Goal: Task Accomplishment & Management: Manage account settings

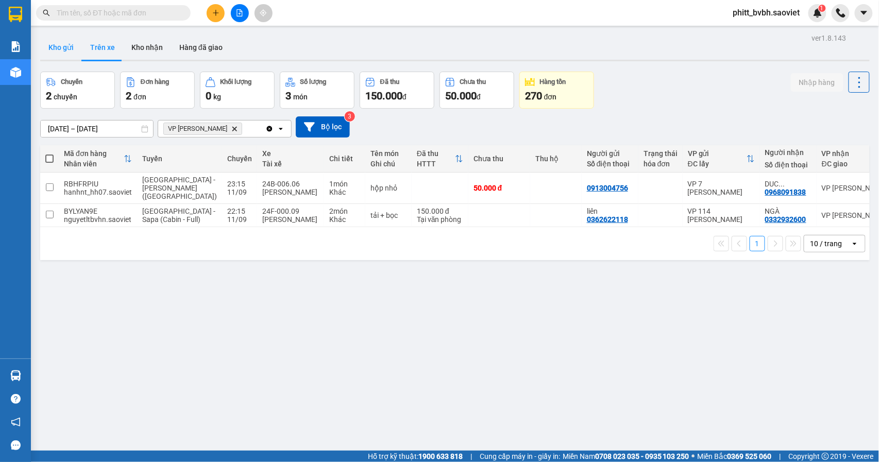
click at [68, 44] on button "Kho gửi" at bounding box center [61, 47] width 42 height 25
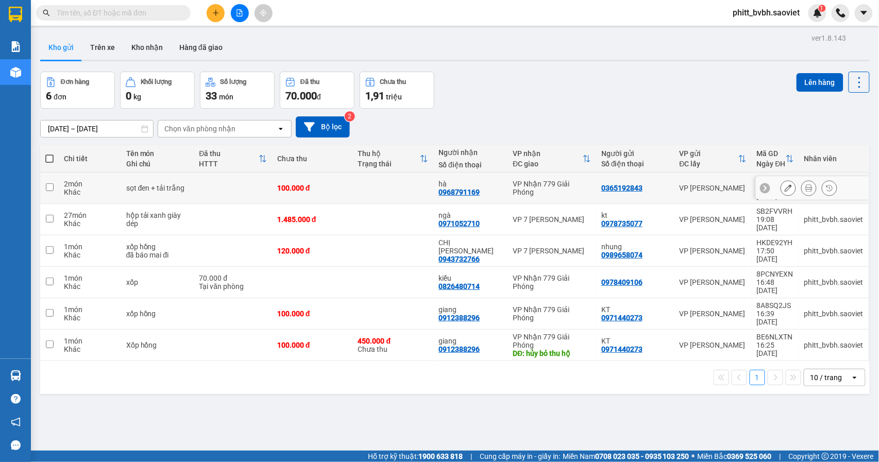
click at [180, 184] on div "sọt đen + tải trắng" at bounding box center [157, 188] width 63 height 8
checkbox input "true"
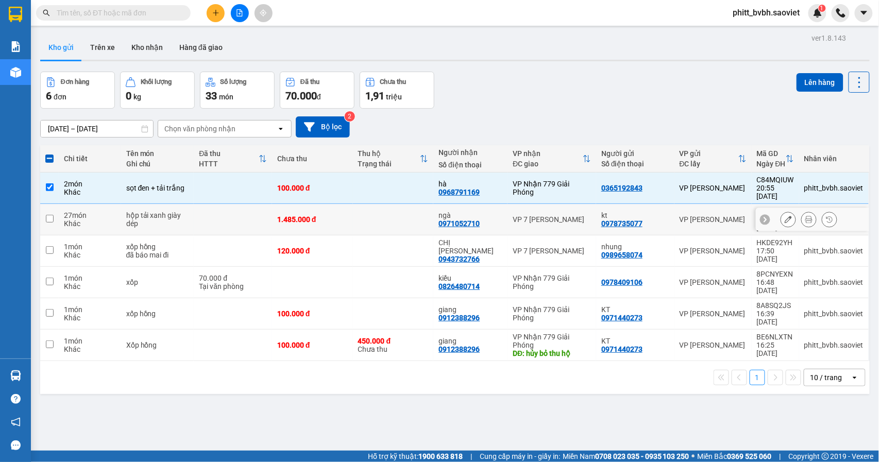
click at [195, 209] on td at bounding box center [233, 219] width 78 height 31
checkbox input "true"
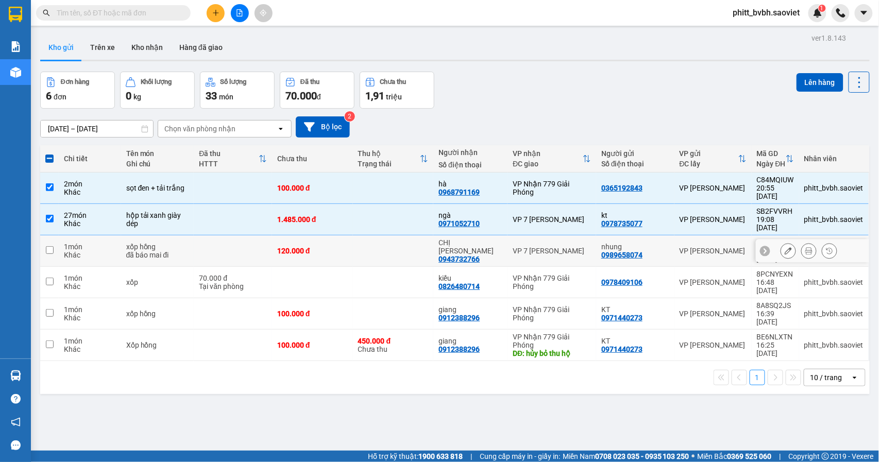
click at [242, 235] on td at bounding box center [233, 250] width 78 height 31
checkbox input "true"
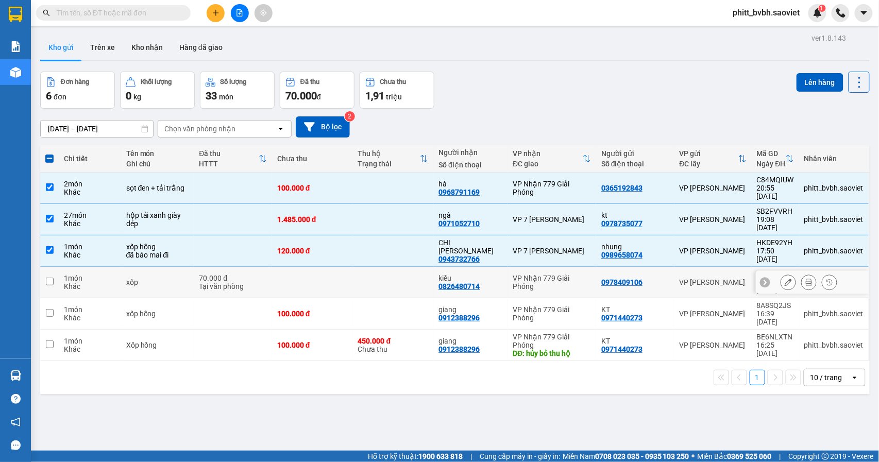
click at [240, 274] on div "70.000 đ" at bounding box center [233, 278] width 68 height 8
checkbox input "true"
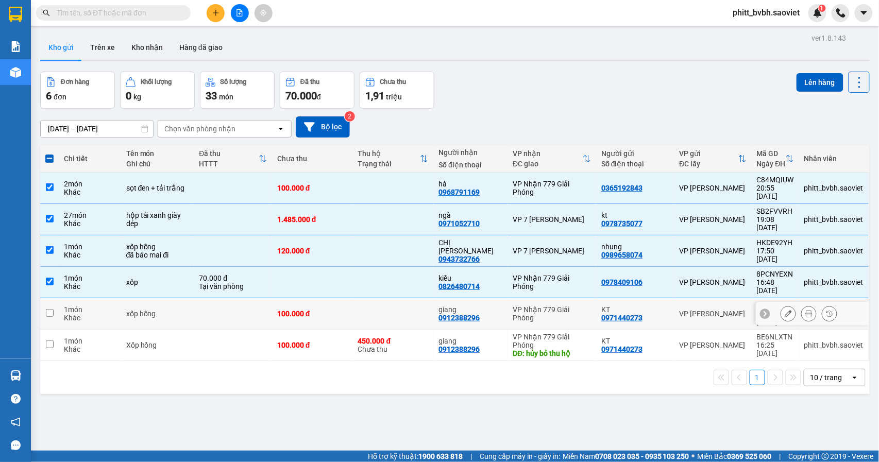
click at [291, 310] on div "100.000 đ" at bounding box center [312, 314] width 71 height 8
checkbox input "true"
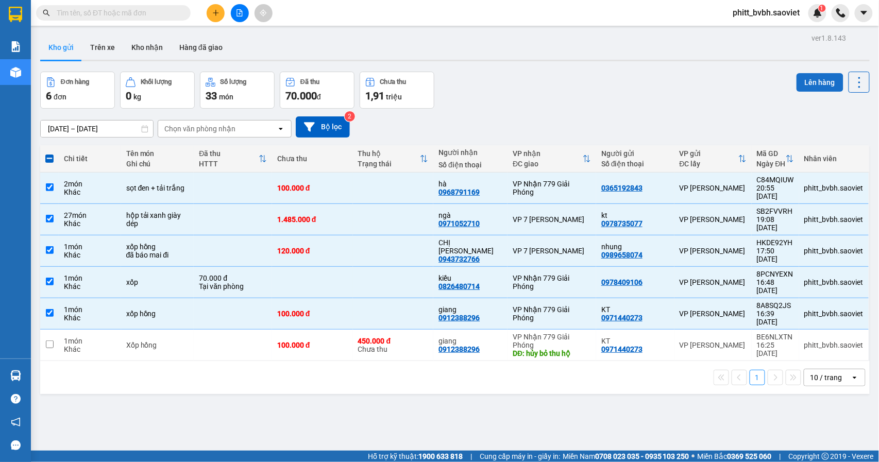
click at [798, 74] on button "Lên hàng" at bounding box center [819, 82] width 47 height 19
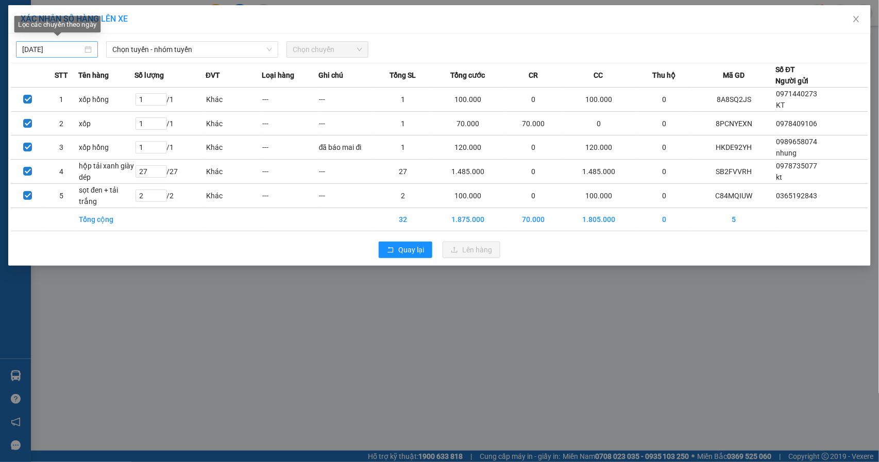
click at [70, 48] on input "[DATE]" at bounding box center [52, 49] width 60 height 11
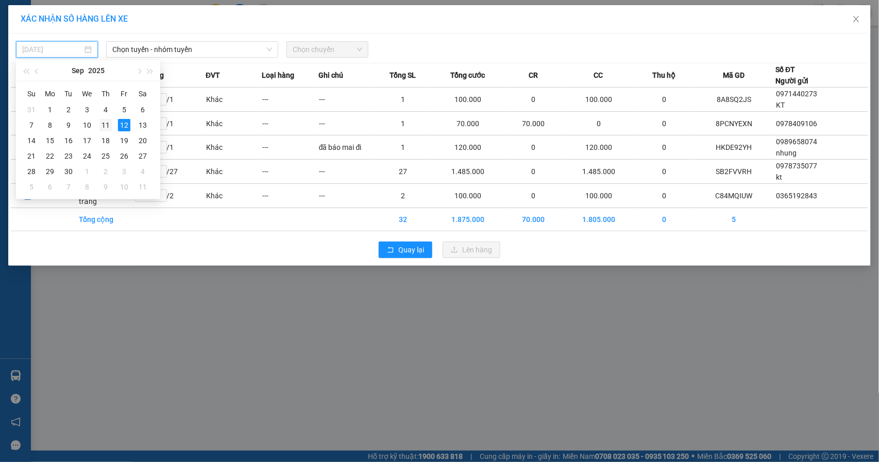
click at [108, 126] on div "11" at bounding box center [105, 125] width 12 height 12
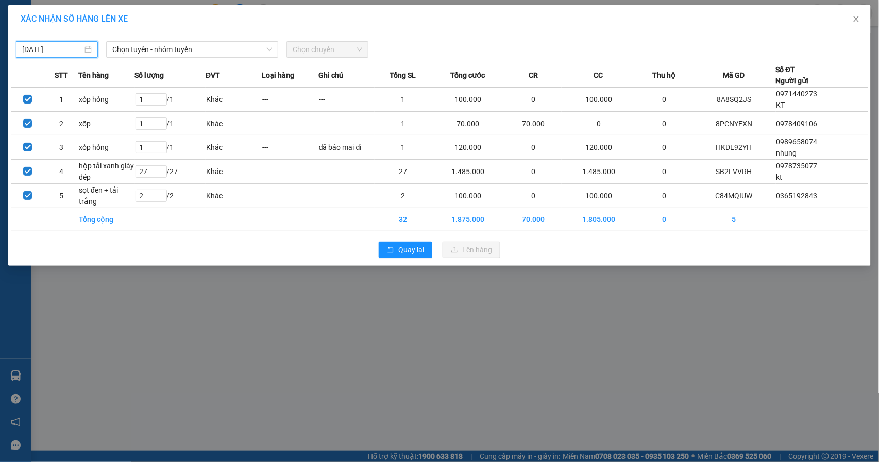
type input "[DATE]"
click at [233, 46] on span "Chọn tuyến - nhóm tuyến" at bounding box center [192, 49] width 160 height 15
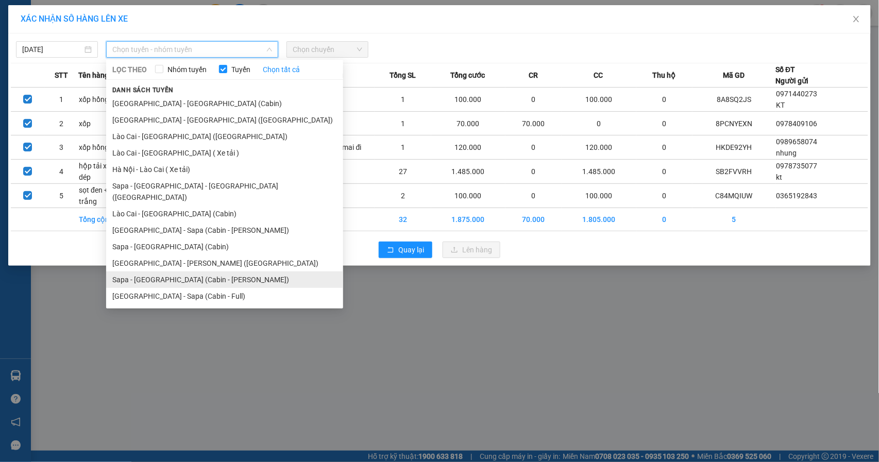
click at [158, 271] on li "Sapa - [GEOGRAPHIC_DATA] (Cabin - [PERSON_NAME])" at bounding box center [224, 279] width 237 height 16
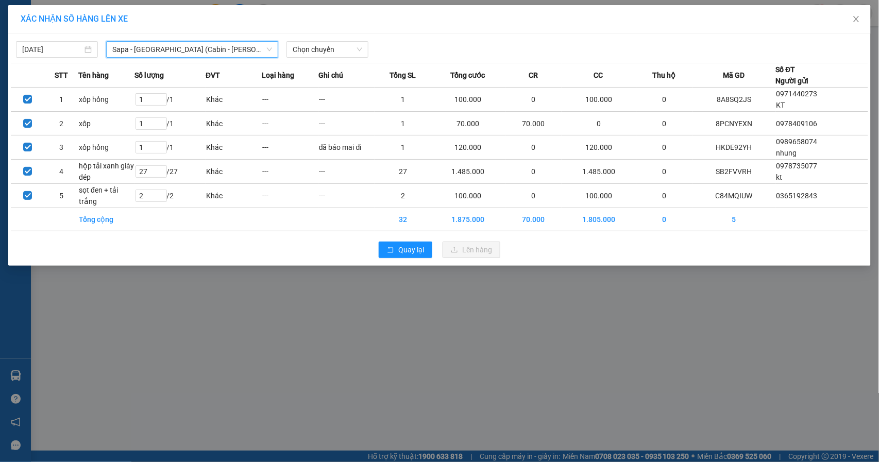
click at [180, 50] on span "Sapa - [GEOGRAPHIC_DATA] (Cabin - [PERSON_NAME])" at bounding box center [192, 49] width 160 height 15
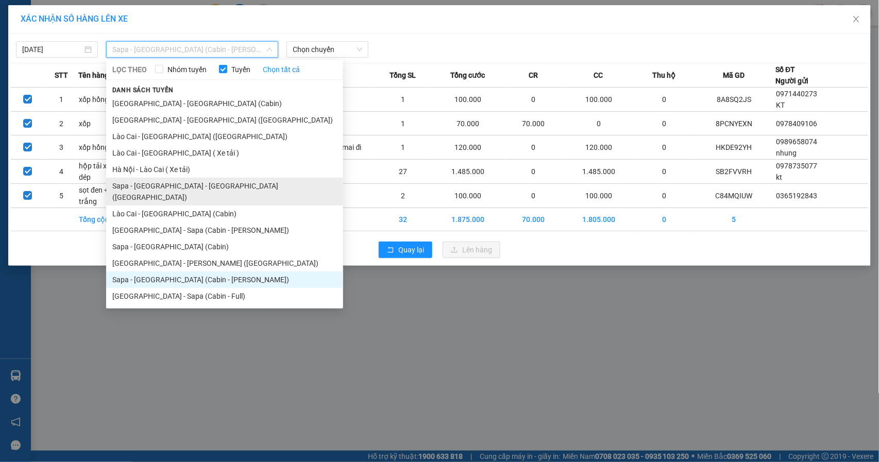
click at [169, 186] on li "Sapa - [GEOGRAPHIC_DATA] - [GEOGRAPHIC_DATA] ([GEOGRAPHIC_DATA])" at bounding box center [224, 192] width 237 height 28
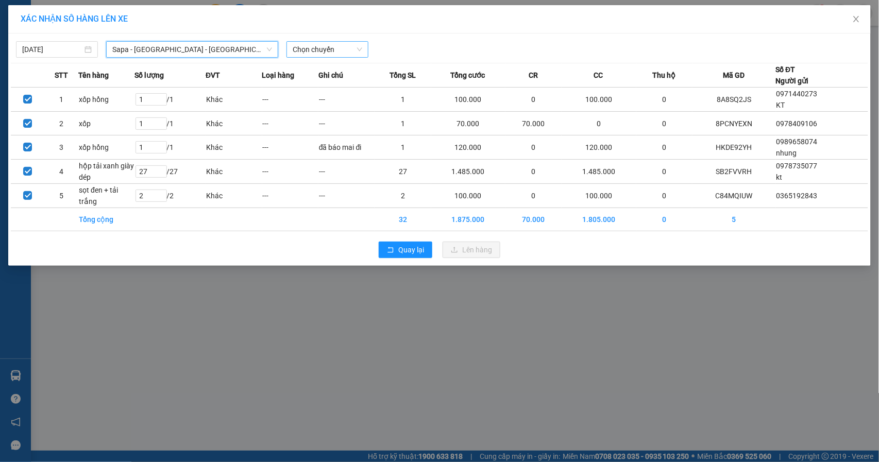
click at [327, 52] on span "Chọn chuyến" at bounding box center [328, 49] width 70 height 15
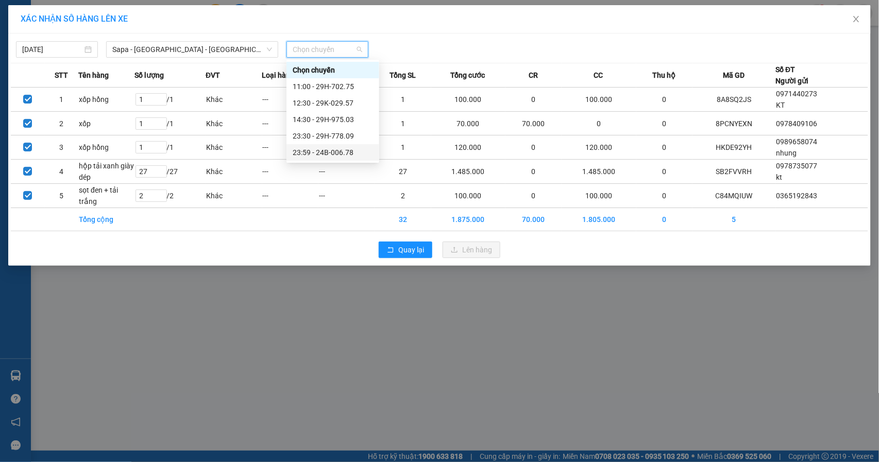
click at [338, 145] on div "23:59 - 24B-006.78" at bounding box center [332, 152] width 93 height 16
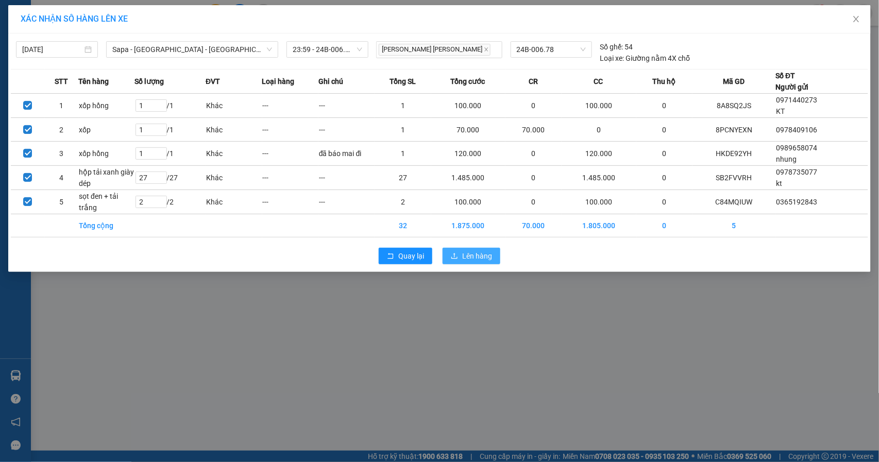
click at [485, 259] on span "Lên hàng" at bounding box center [477, 255] width 30 height 11
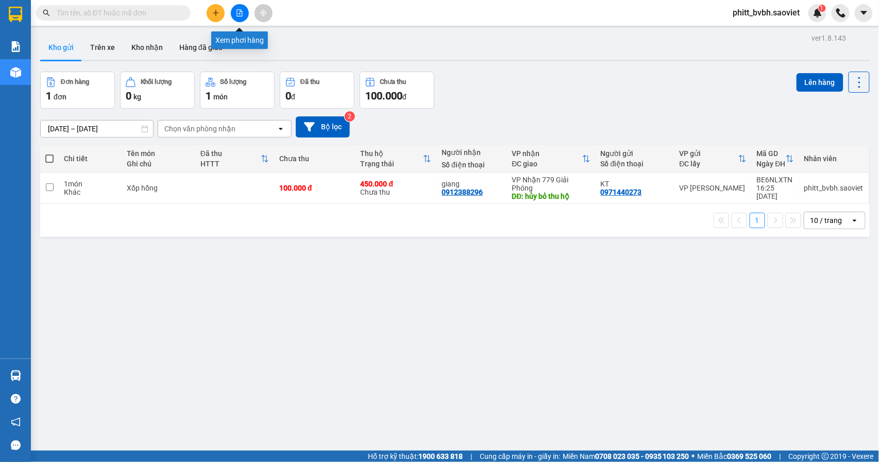
click at [232, 9] on button at bounding box center [240, 13] width 18 height 18
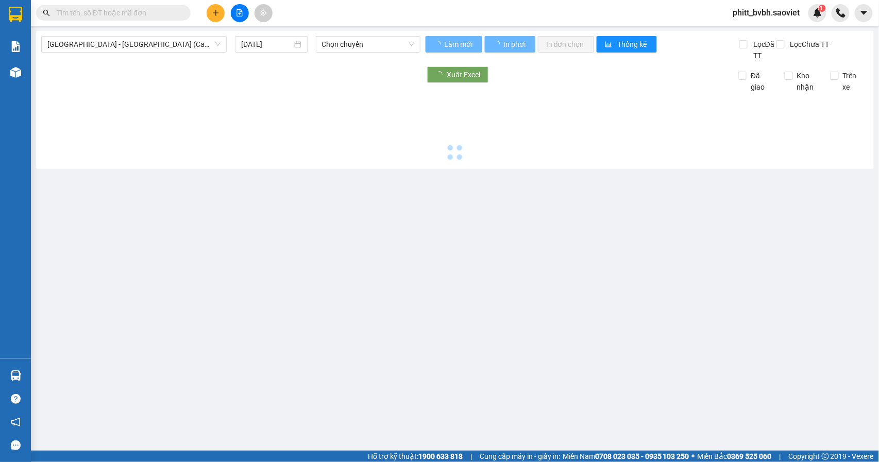
type input "[DATE]"
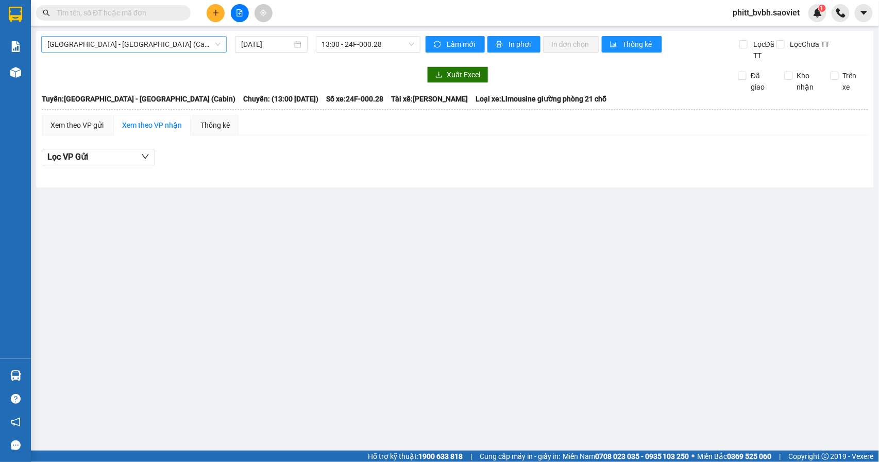
click at [165, 46] on span "[GEOGRAPHIC_DATA] - [GEOGRAPHIC_DATA] (Cabin)" at bounding box center [133, 44] width 173 height 15
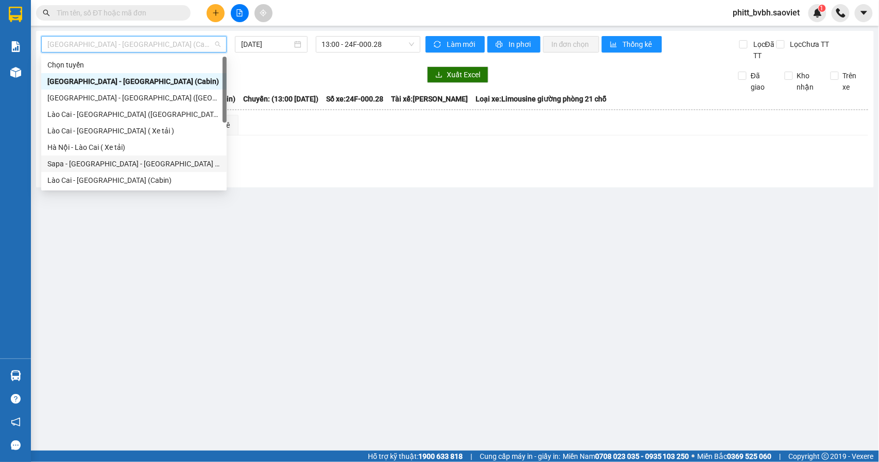
click at [105, 165] on div "Sapa - [GEOGRAPHIC_DATA] - [GEOGRAPHIC_DATA] ([GEOGRAPHIC_DATA])" at bounding box center [133, 163] width 173 height 11
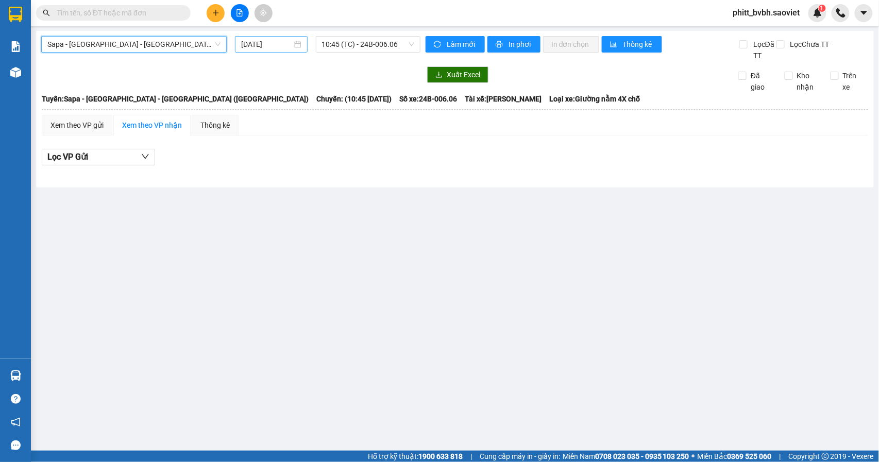
click at [276, 42] on input "[DATE]" at bounding box center [266, 44] width 51 height 11
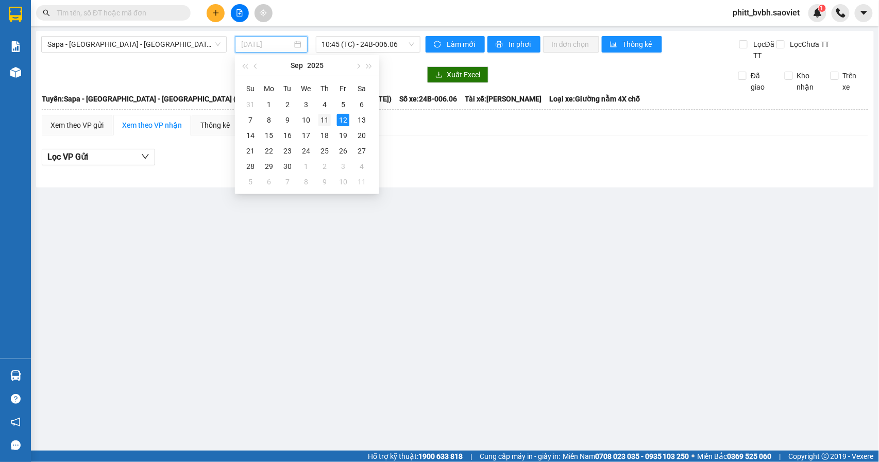
click at [321, 118] on div "11" at bounding box center [324, 120] width 12 height 12
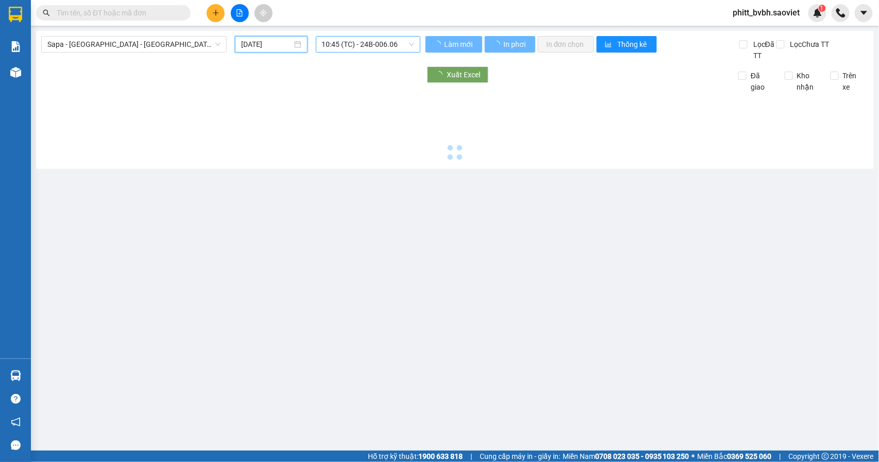
type input "[DATE]"
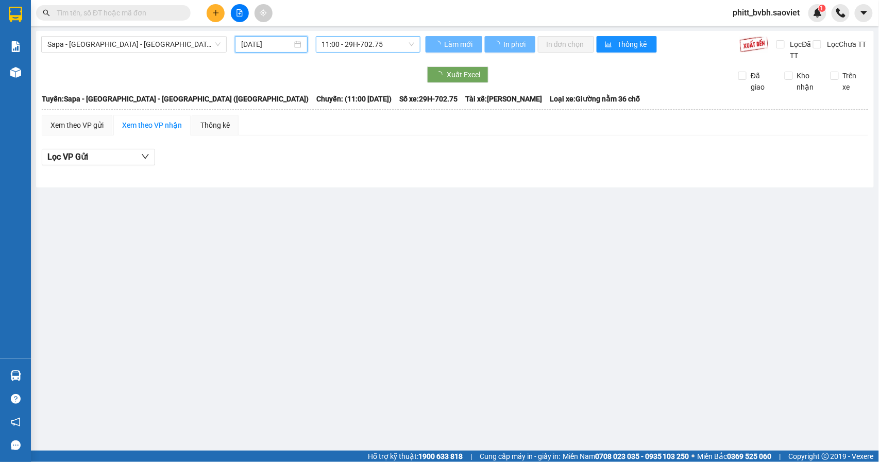
click at [384, 41] on span "11:00 - 29H-702.75" at bounding box center [368, 44] width 92 height 15
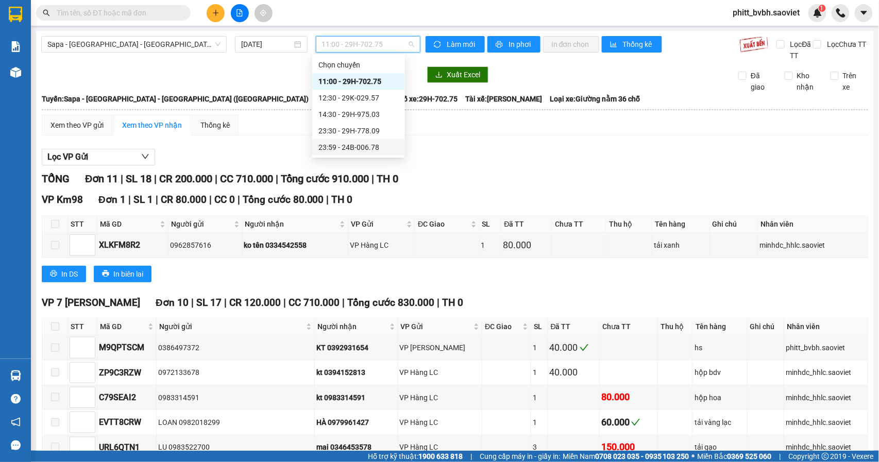
click at [363, 143] on div "23:59 - 24B-006.78" at bounding box center [358, 147] width 80 height 11
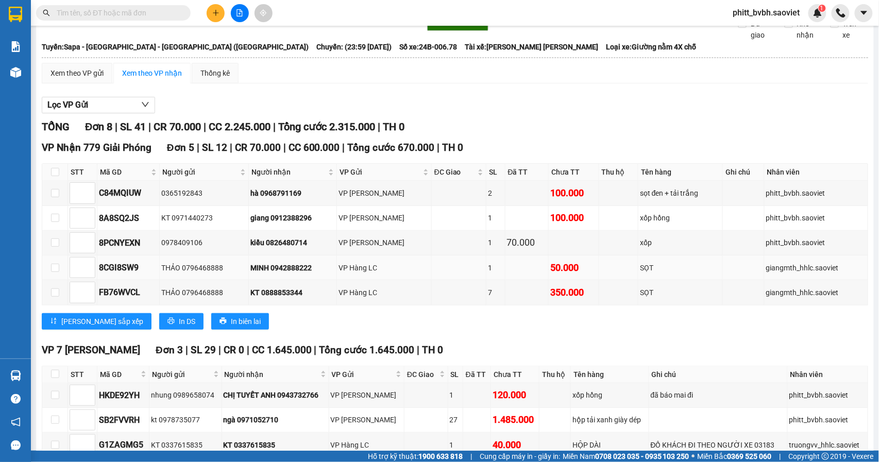
scroll to position [116, 0]
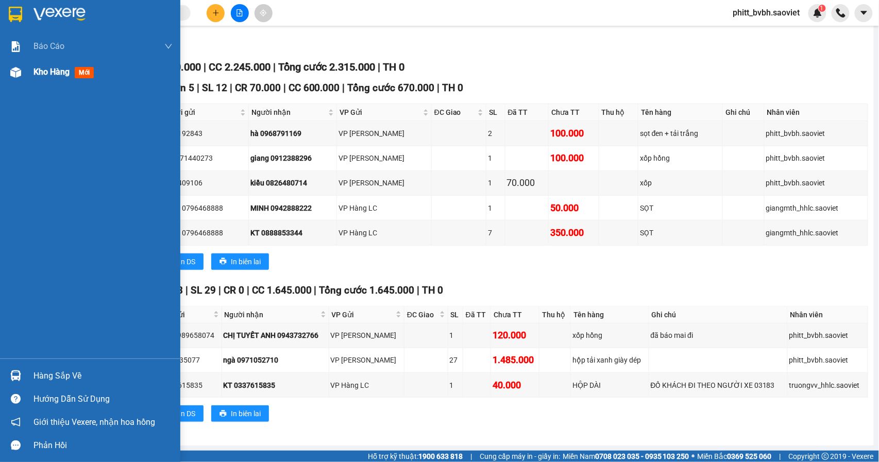
click at [47, 75] on span "Kho hàng" at bounding box center [51, 72] width 36 height 10
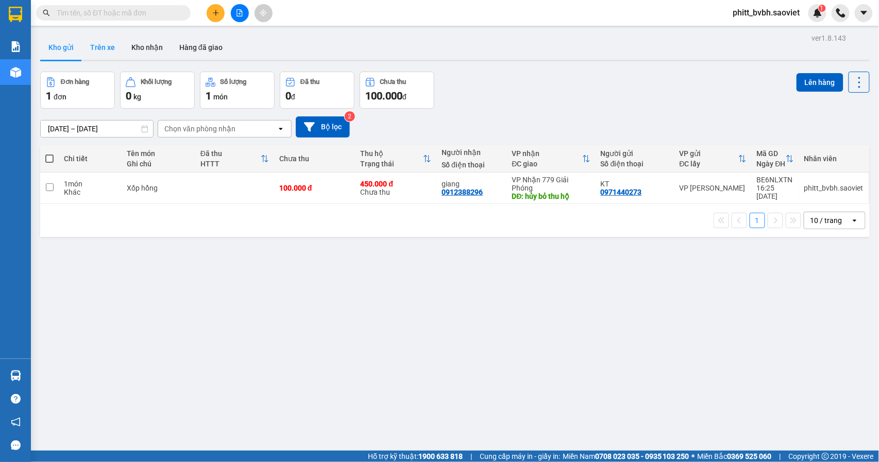
click at [102, 48] on button "Trên xe" at bounding box center [102, 47] width 41 height 25
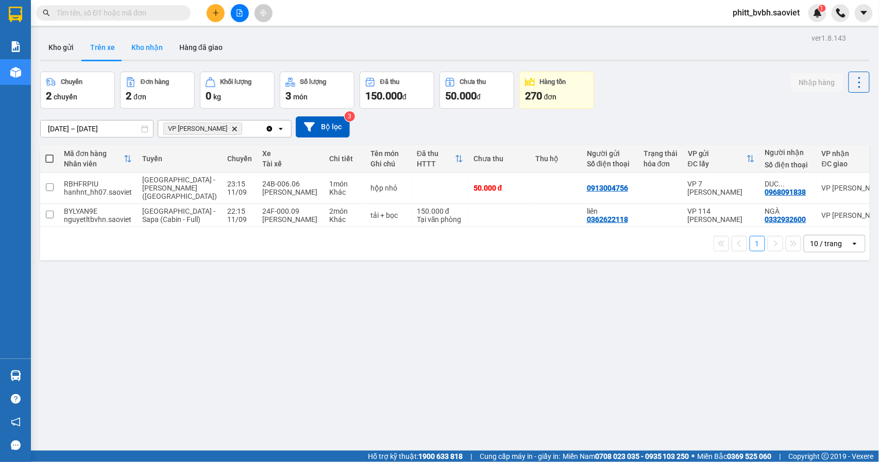
click at [142, 50] on button "Kho nhận" at bounding box center [147, 47] width 48 height 25
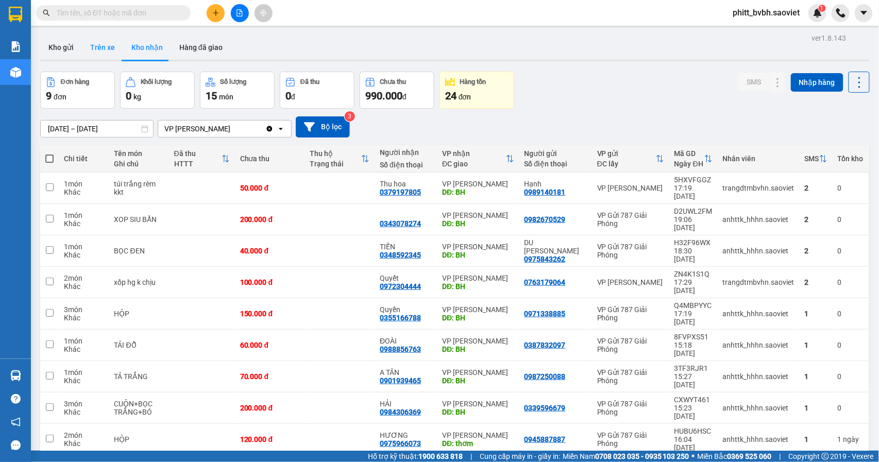
click at [103, 42] on button "Trên xe" at bounding box center [102, 47] width 41 height 25
type input "[DATE] – [DATE]"
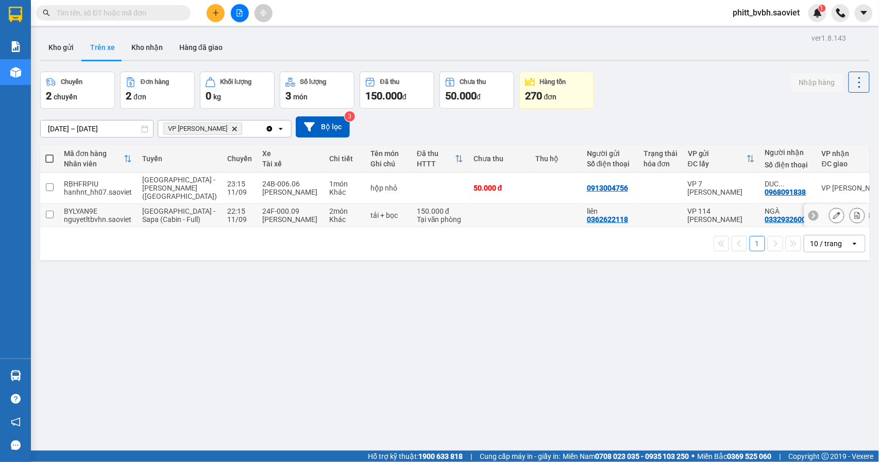
click at [329, 224] on div "Khác" at bounding box center [344, 219] width 31 height 8
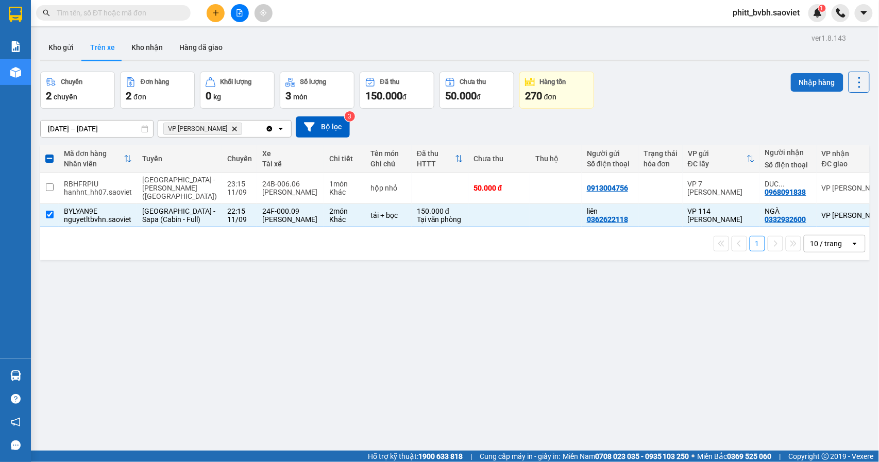
click at [812, 77] on button "Nhập hàng" at bounding box center [817, 82] width 53 height 19
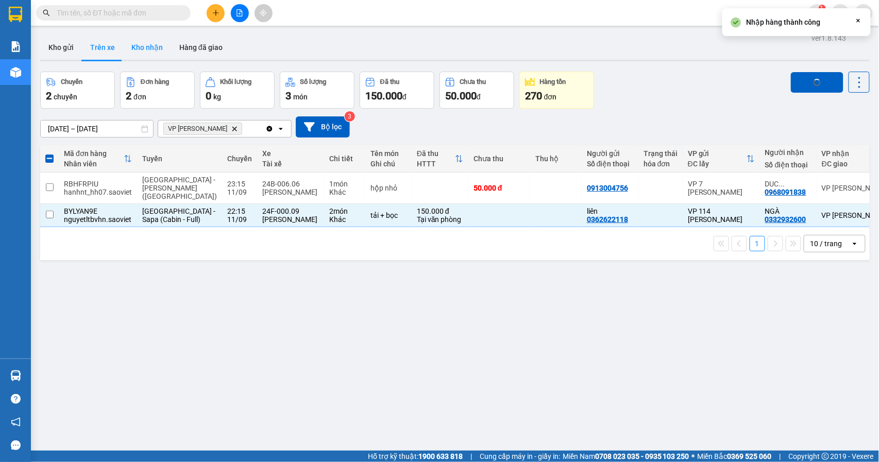
checkbox input "false"
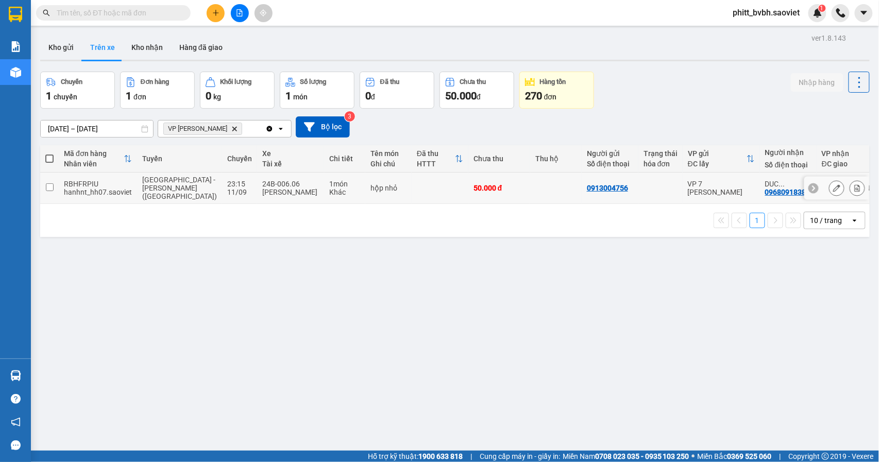
click at [262, 186] on div "24B-006.06" at bounding box center [290, 184] width 57 height 8
checkbox input "true"
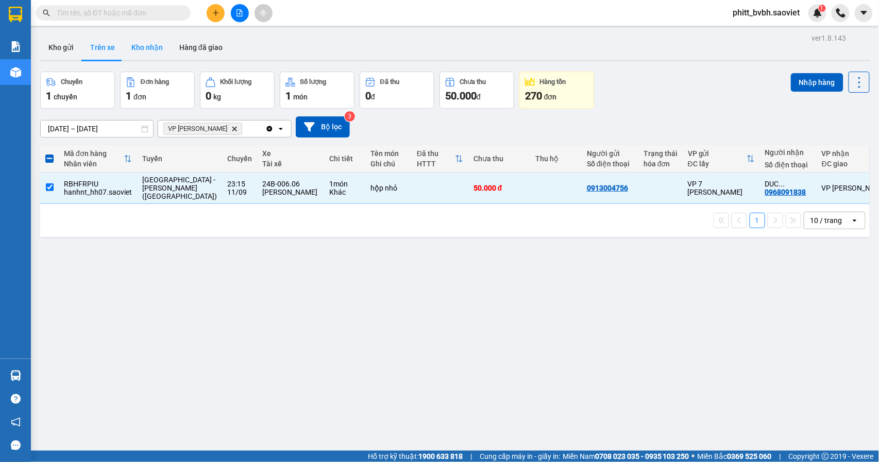
click at [136, 38] on button "Kho nhận" at bounding box center [147, 47] width 48 height 25
type input "[DATE] – [DATE]"
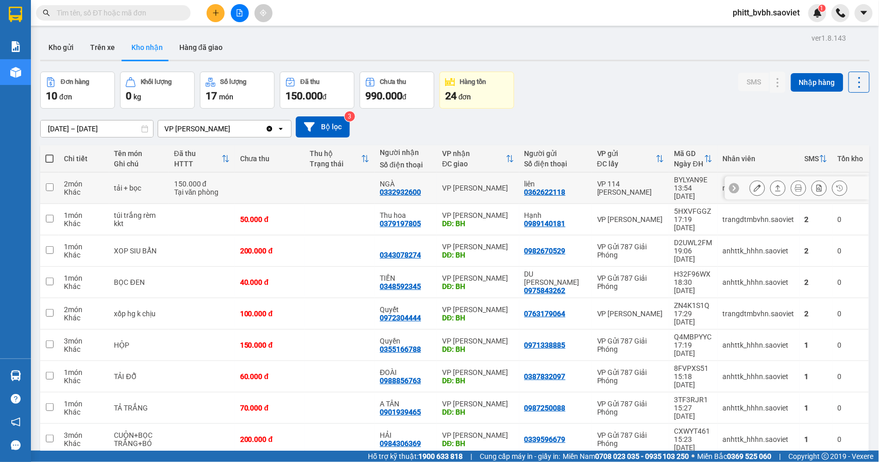
click at [178, 191] on div "Tại văn phòng" at bounding box center [202, 192] width 56 height 8
checkbox input "true"
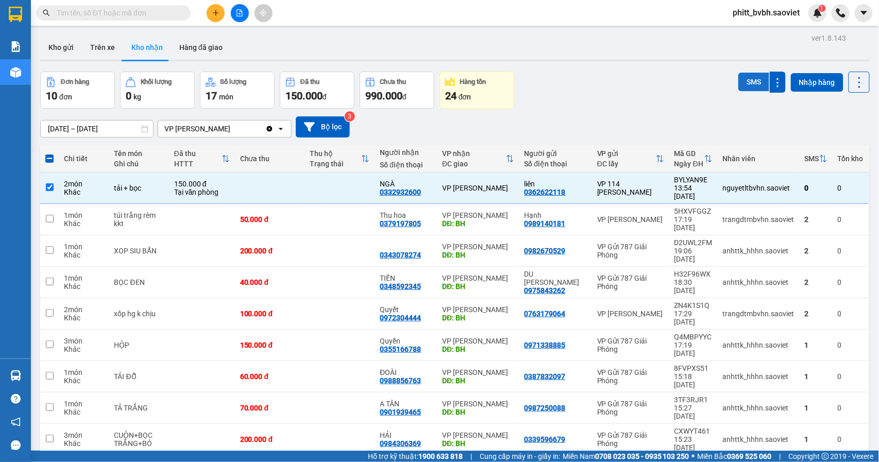
click at [746, 79] on button "SMS" at bounding box center [753, 82] width 31 height 19
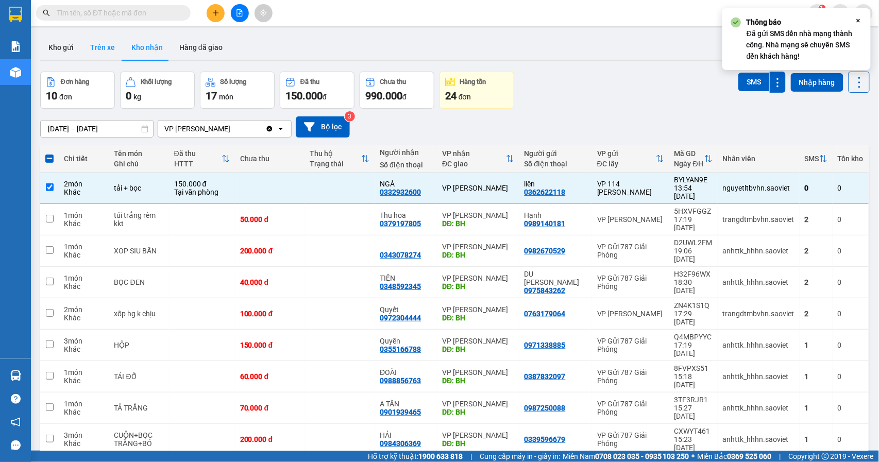
click at [98, 42] on button "Trên xe" at bounding box center [102, 47] width 41 height 25
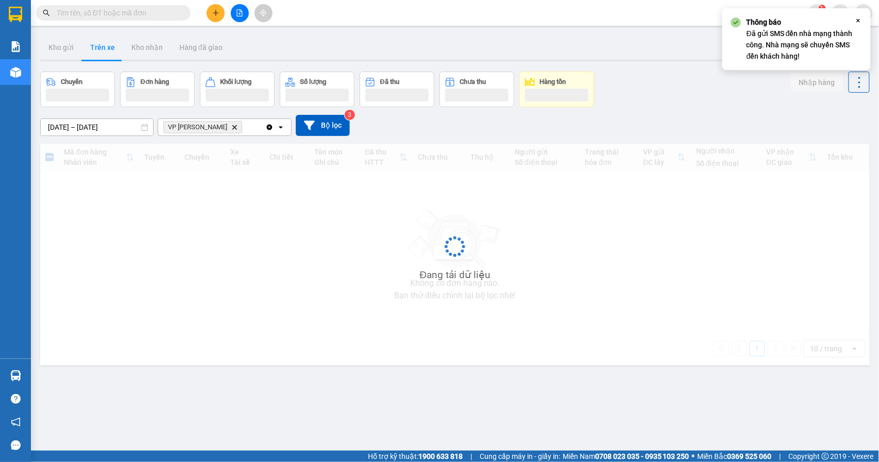
type input "[DATE] – [DATE]"
